Goal: Check status: Verify the current state of an ongoing process or item

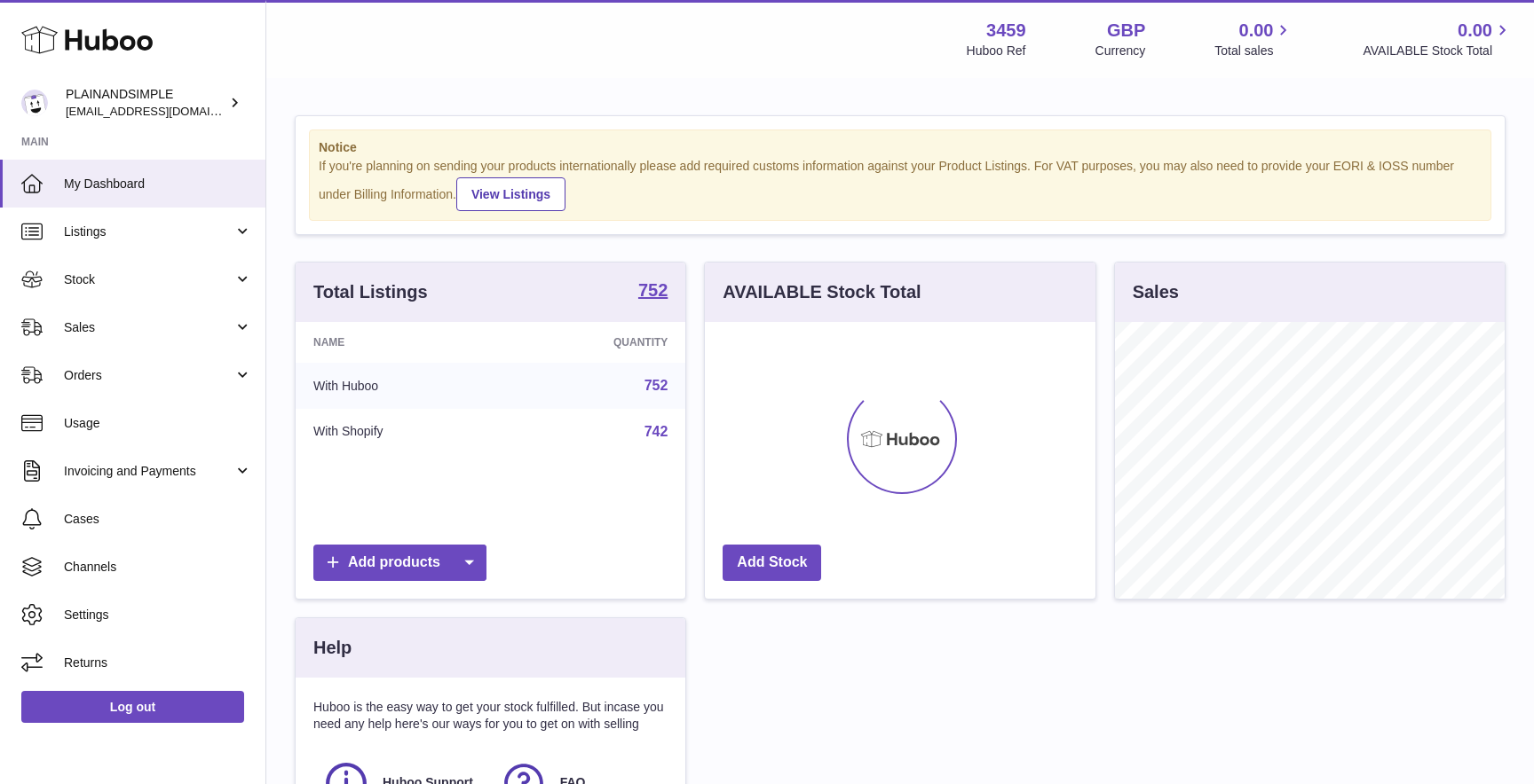
scroll to position [277, 390]
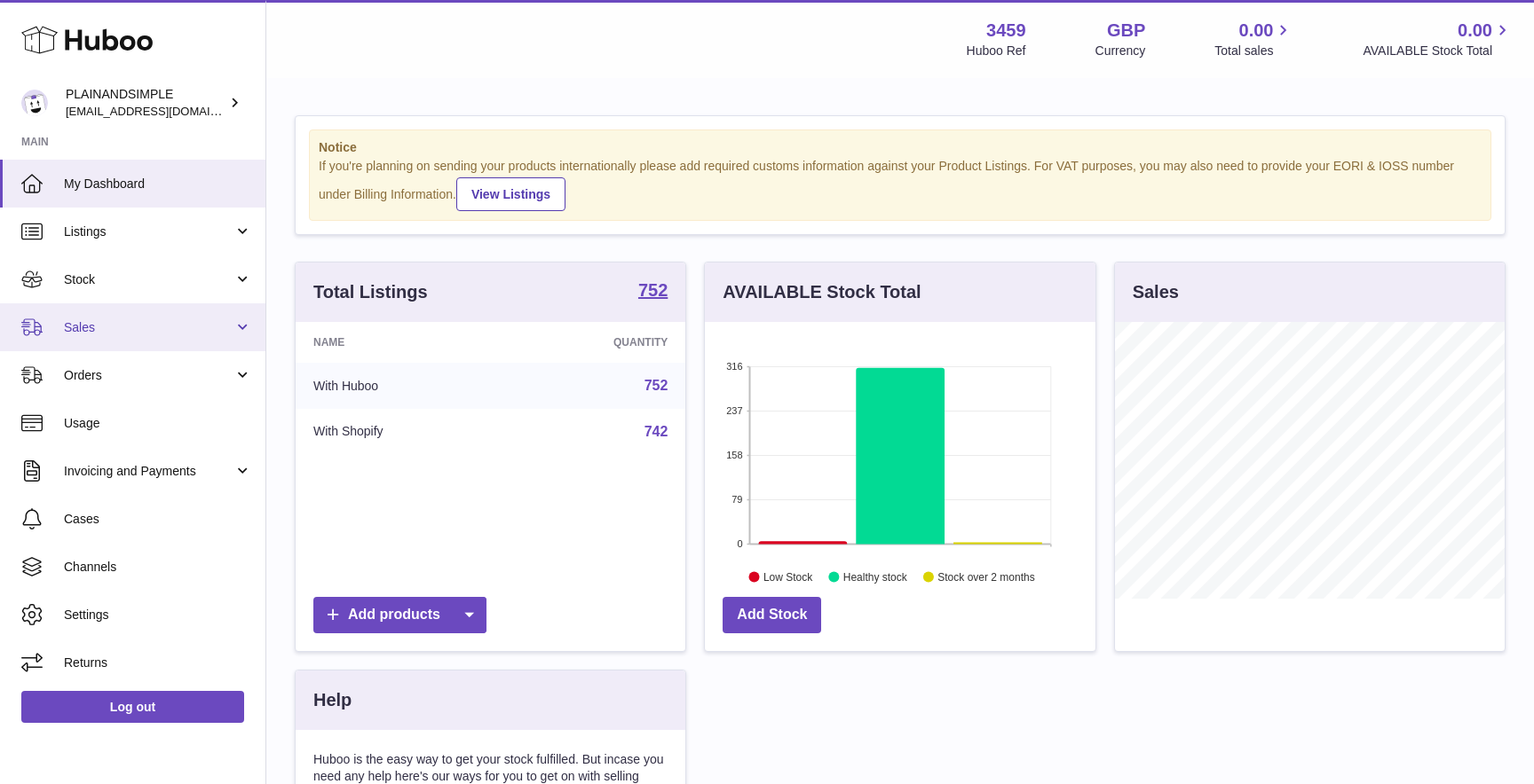
click at [111, 342] on link "Sales" at bounding box center [132, 327] width 265 height 48
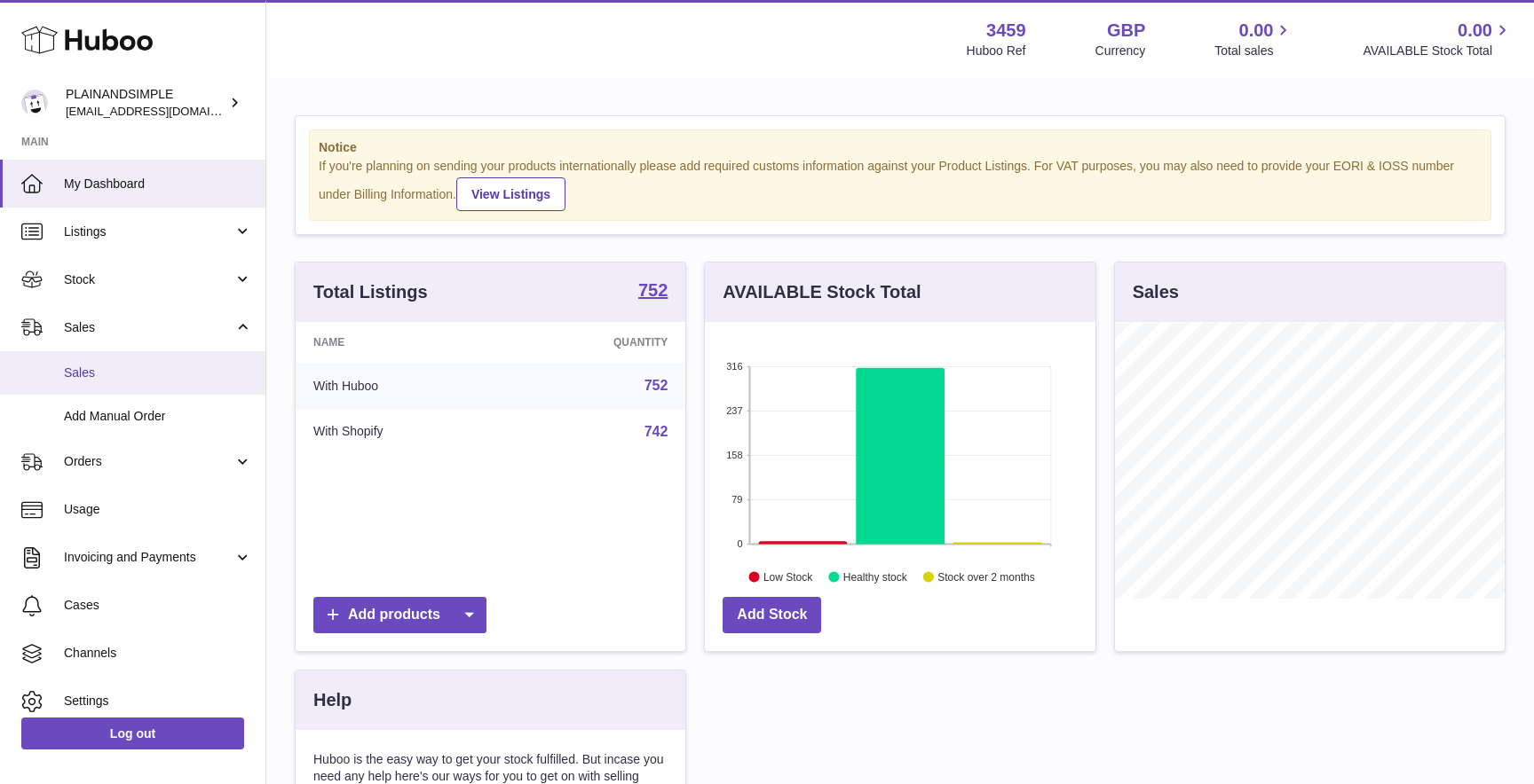
click at [118, 365] on span "Sales" at bounding box center [158, 372] width 189 height 17
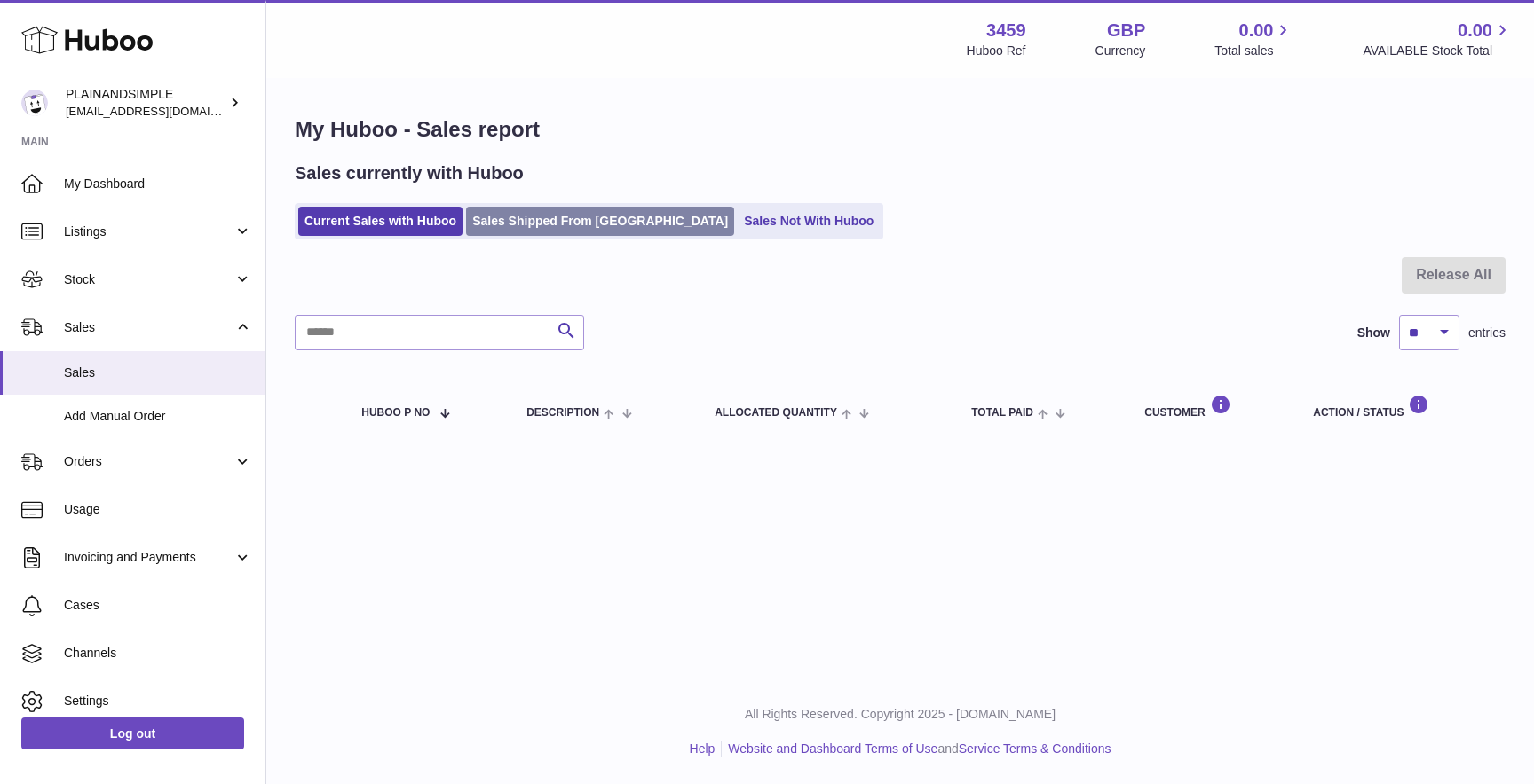
click at [560, 230] on link "Sales Shipped From [GEOGRAPHIC_DATA]" at bounding box center [599, 221] width 268 height 29
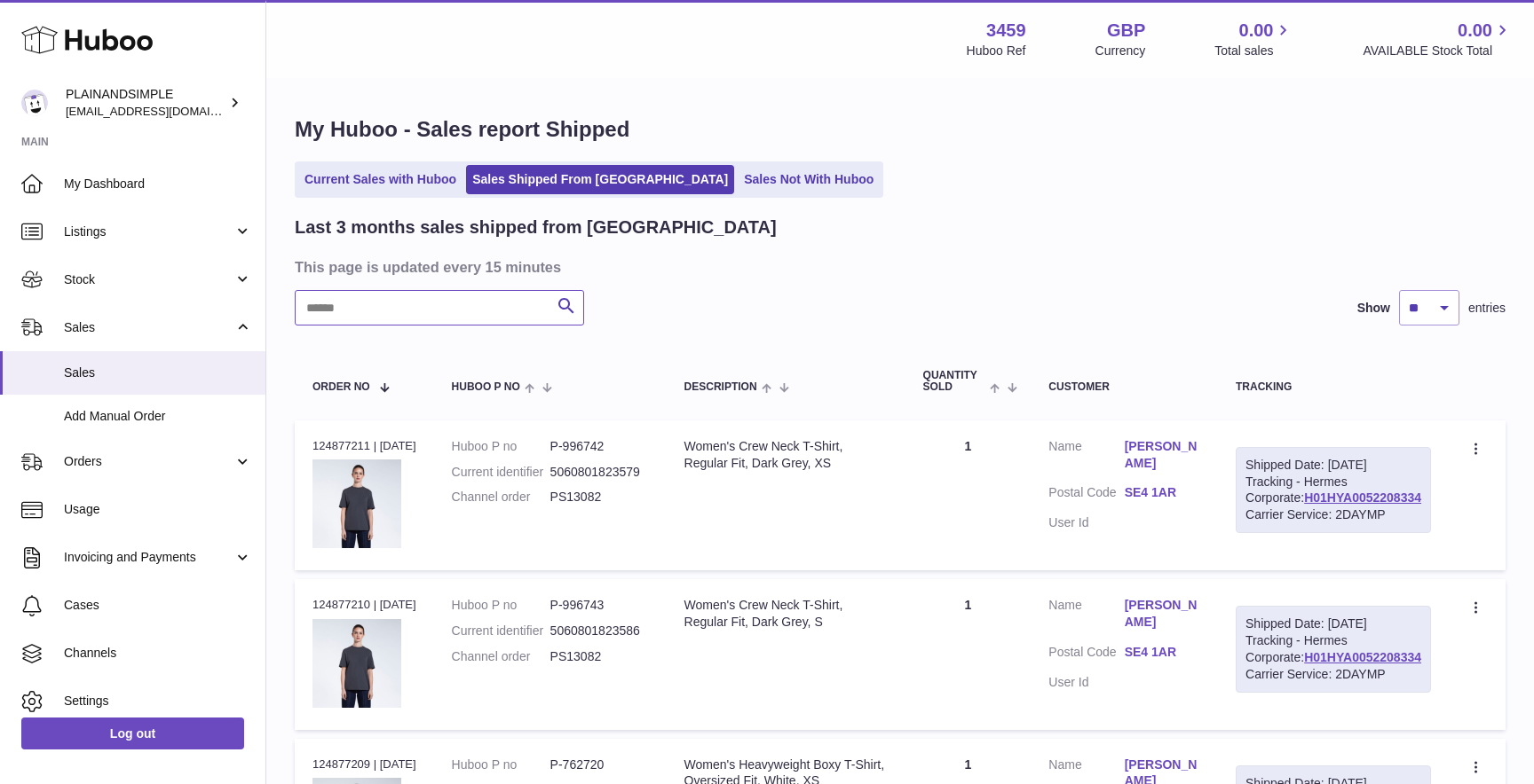
click at [387, 324] on input "text" at bounding box center [439, 308] width 290 height 36
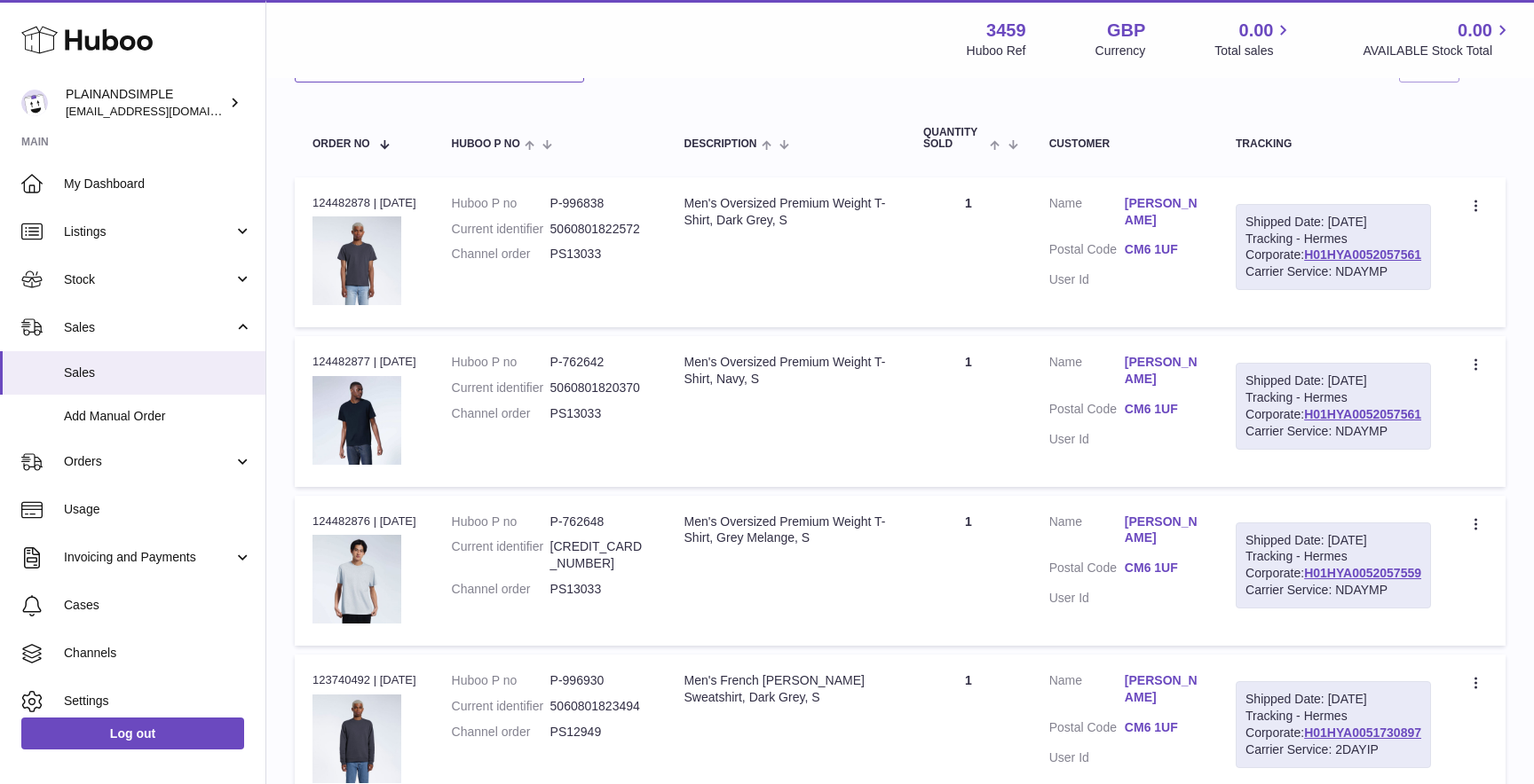
type input "*******"
drag, startPoint x: 662, startPoint y: 444, endPoint x: 662, endPoint y: 390, distance: 54.0
click at [662, 390] on td "Huboo P no P-762642 Current identifier 5060801820370 Channel order PS13033" at bounding box center [549, 411] width 232 height 150
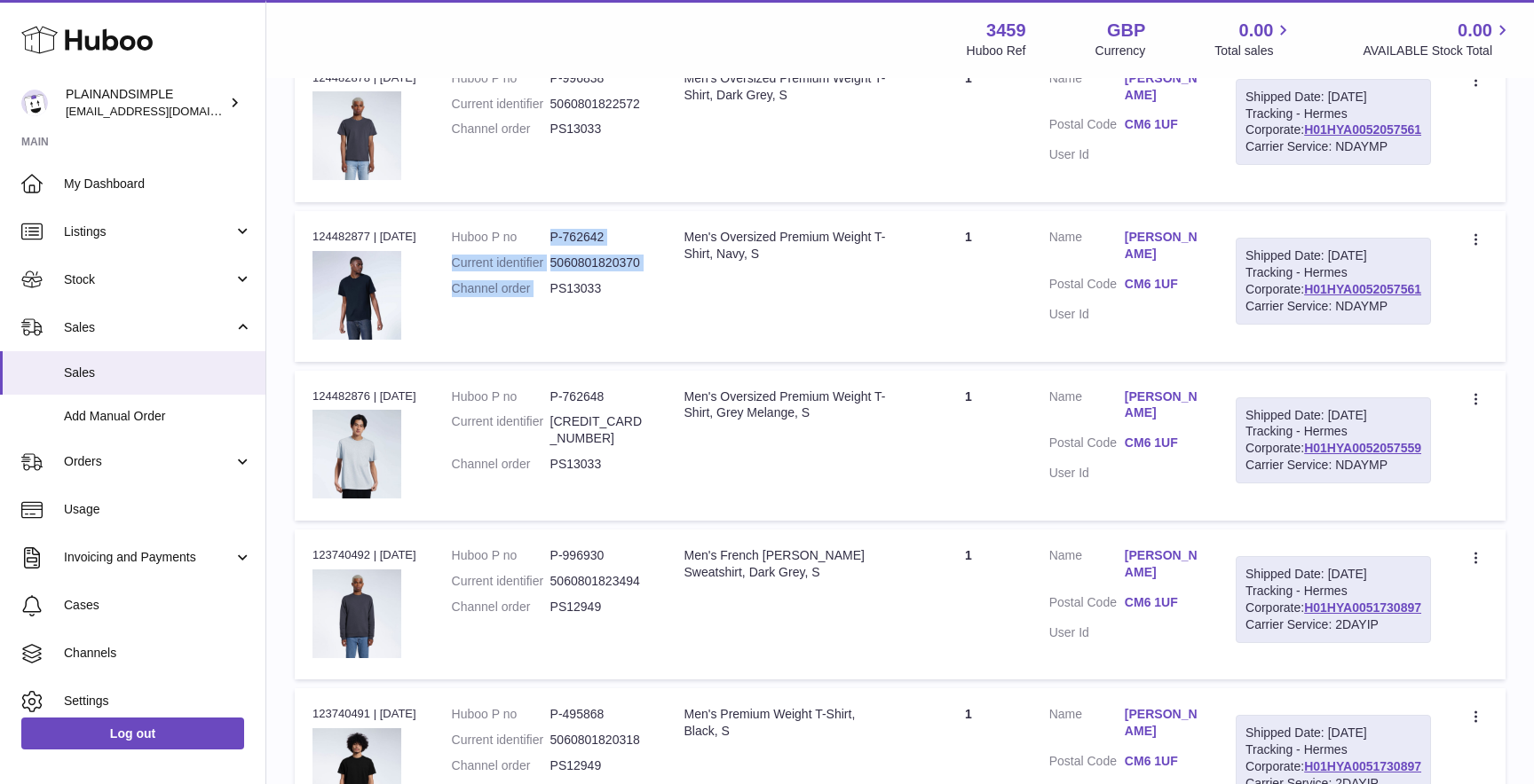
scroll to position [372, 0]
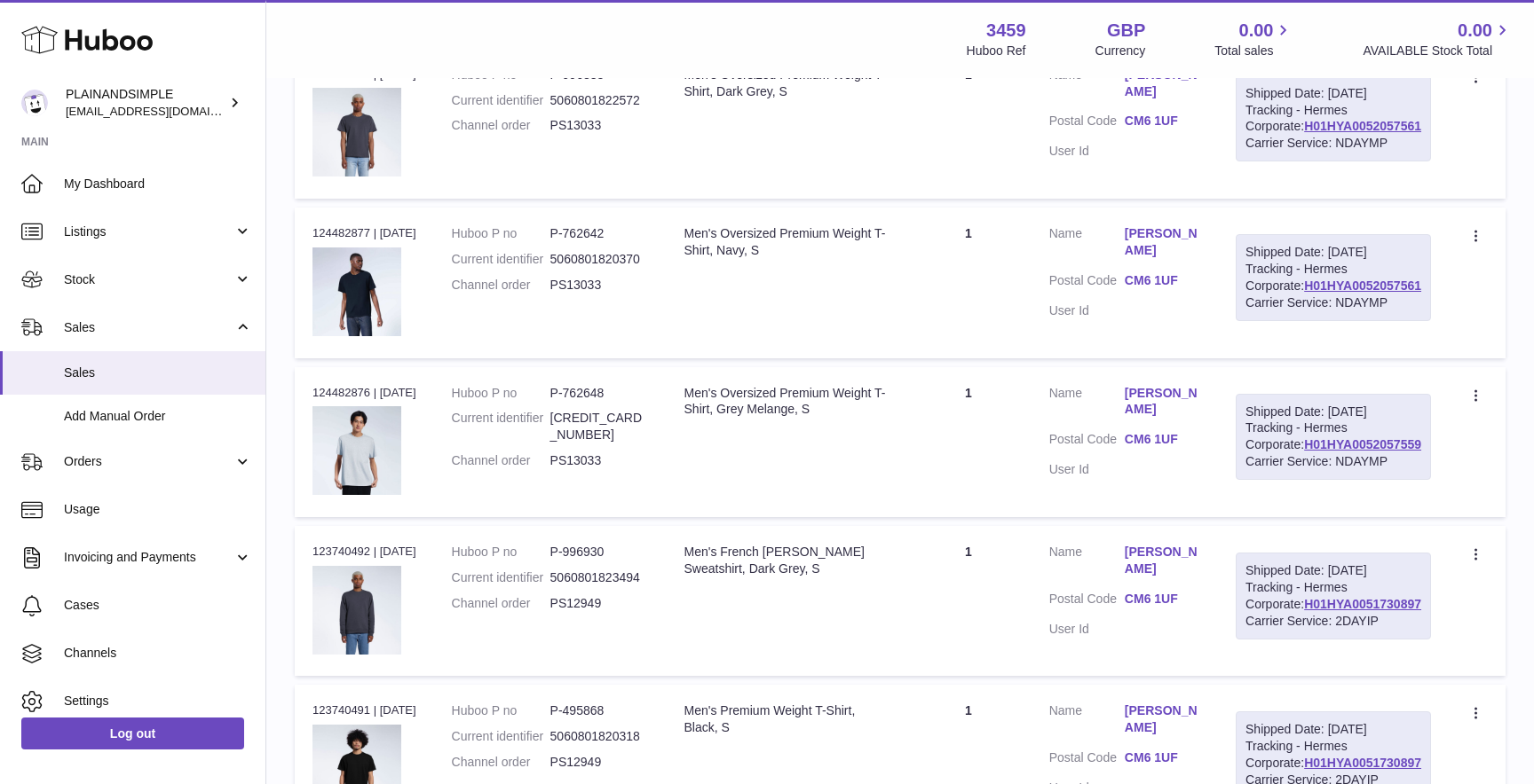
click at [662, 358] on td "Huboo P no P-762642 Current identifier 5060801820370 Channel order PS13033" at bounding box center [549, 282] width 232 height 150
